Goal: Information Seeking & Learning: Find specific fact

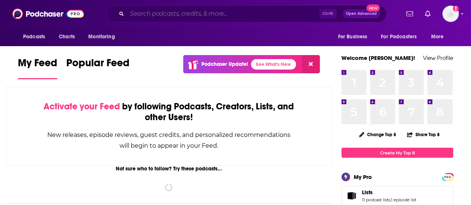
click at [200, 11] on input "Search podcasts, credits, & more..." at bounding box center [223, 14] width 192 height 12
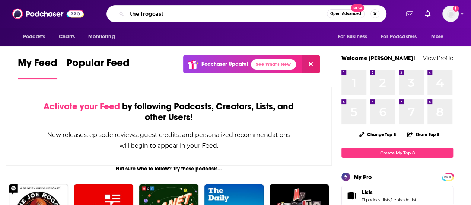
type input "the frogcast"
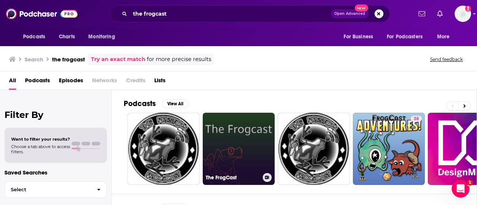
click at [236, 132] on link "The FrogCast" at bounding box center [239, 149] width 72 height 72
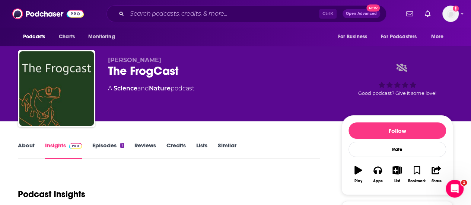
click at [103, 145] on link "Episodes 1" at bounding box center [108, 150] width 32 height 17
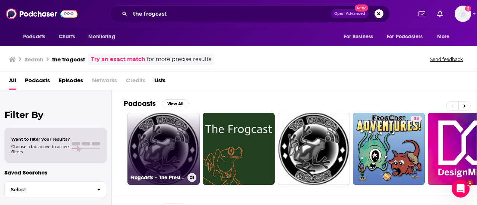
click at [182, 142] on link "Frogcasts – The Preston Frogcast" at bounding box center [163, 149] width 72 height 72
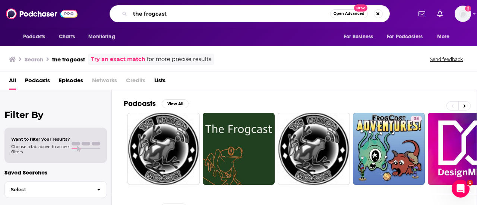
drag, startPoint x: 179, startPoint y: 12, endPoint x: -12, endPoint y: 4, distance: 190.9
click at [0, 4] on html "Podcasts Charts Monitoring the frogcast Open Advanced New For Business For Podc…" at bounding box center [238, 102] width 477 height 205
paste input "[PERSON_NAME] [PERSON_NAME]"
type input "[PERSON_NAME] [PERSON_NAME]"
